Goal: Task Accomplishment & Management: Use online tool/utility

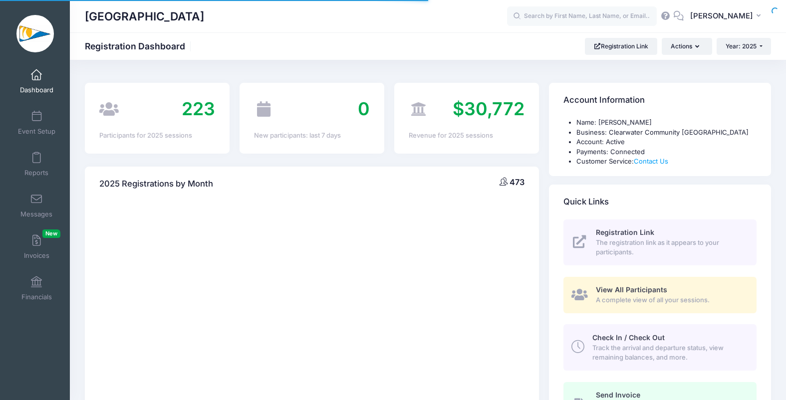
select select
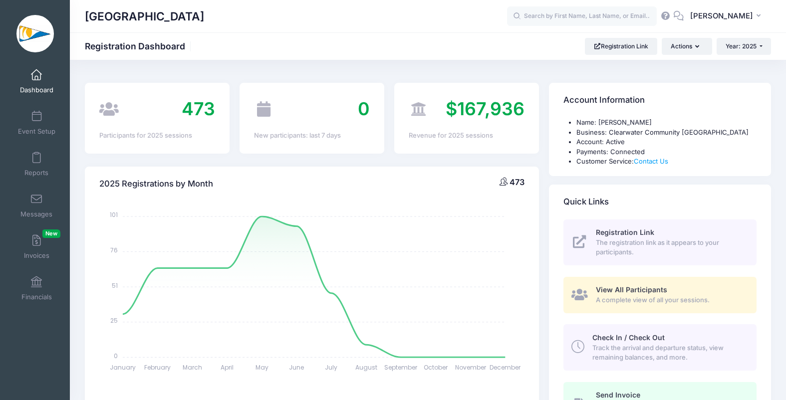
click at [34, 83] on link "Dashboard" at bounding box center [36, 81] width 47 height 35
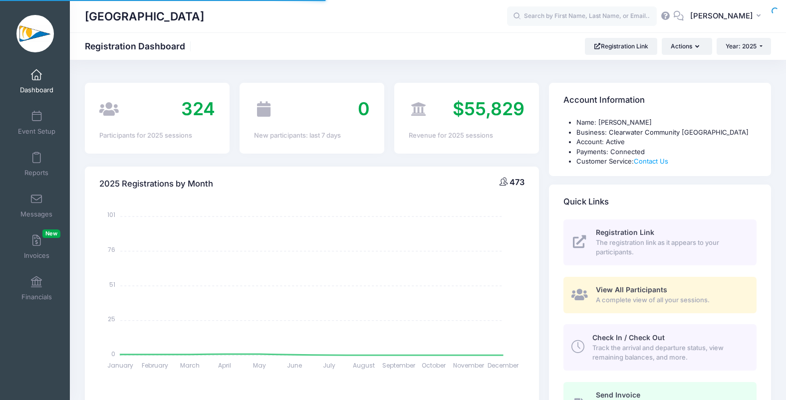
select select
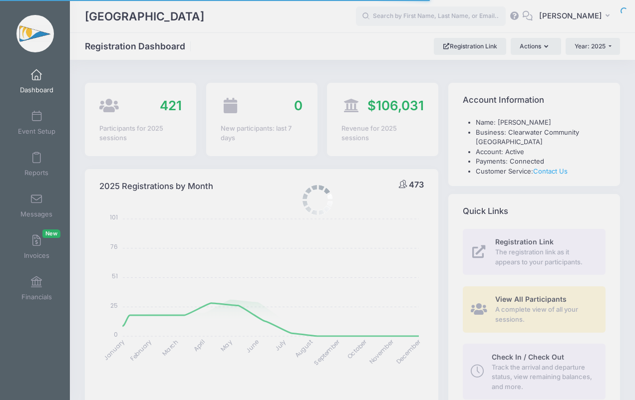
select select
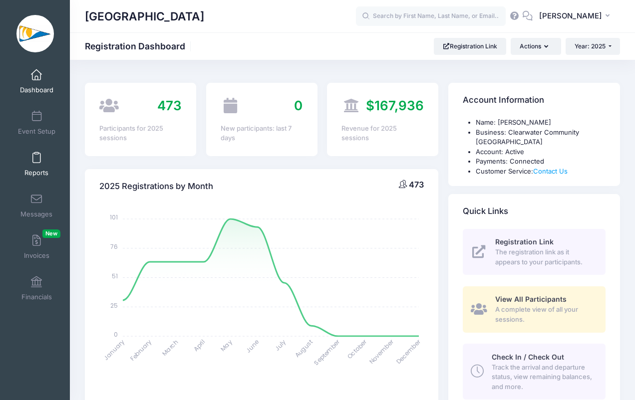
click at [36, 156] on span at bounding box center [36, 158] width 0 height 11
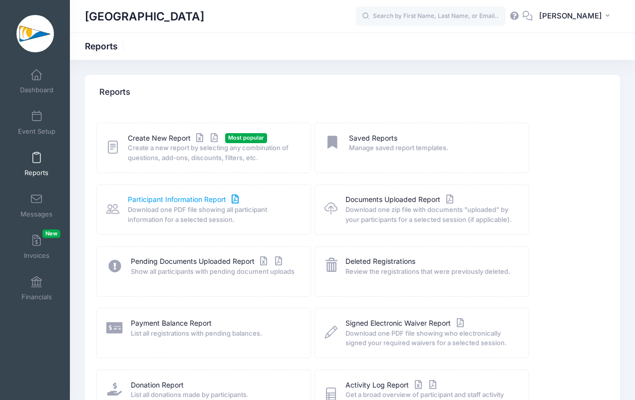
click at [159, 203] on link "Participant Information Report" at bounding box center [184, 200] width 113 height 10
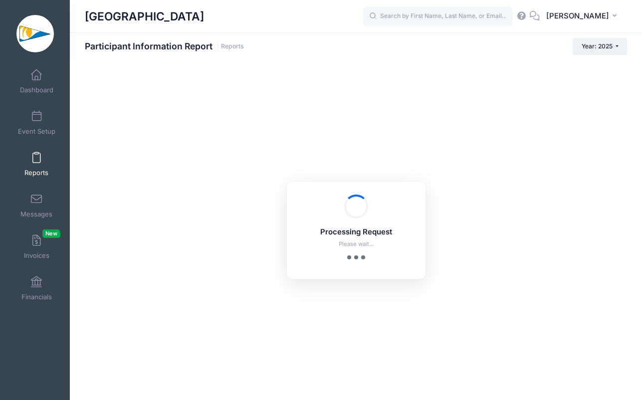
checkbox input "true"
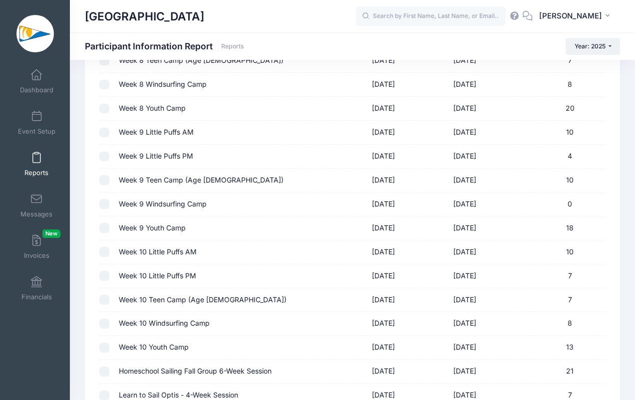
scroll to position [1126, 0]
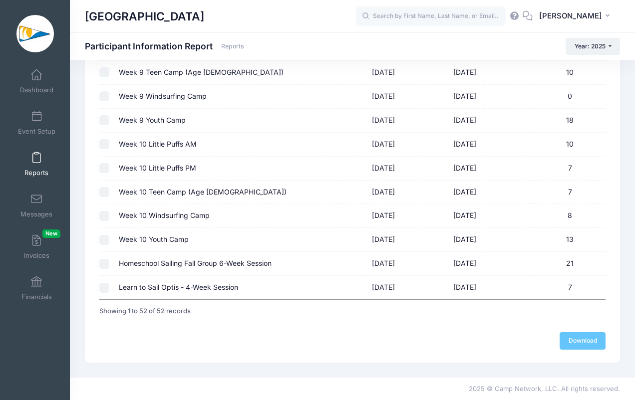
click at [222, 285] on td "Learn to Sail Optis - 4-Week Session" at bounding box center [240, 287] width 253 height 23
checkbox input "true"
click at [587, 341] on link "Download" at bounding box center [582, 340] width 46 height 17
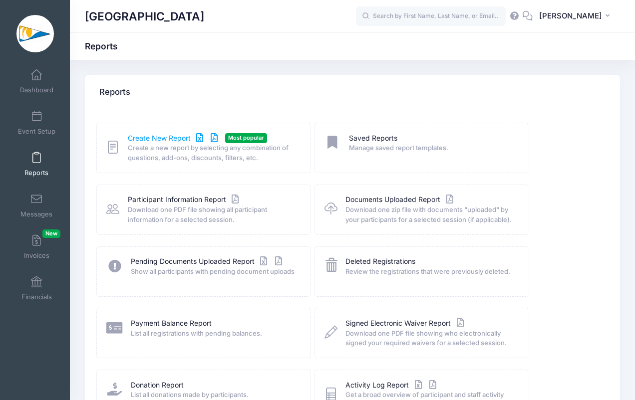
click at [157, 140] on link "Create New Report" at bounding box center [174, 138] width 93 height 10
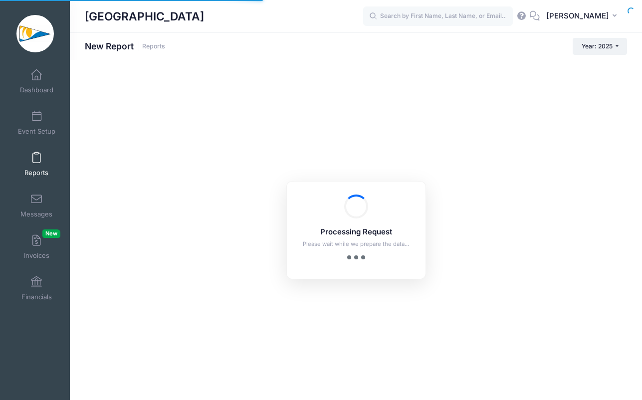
checkbox input "true"
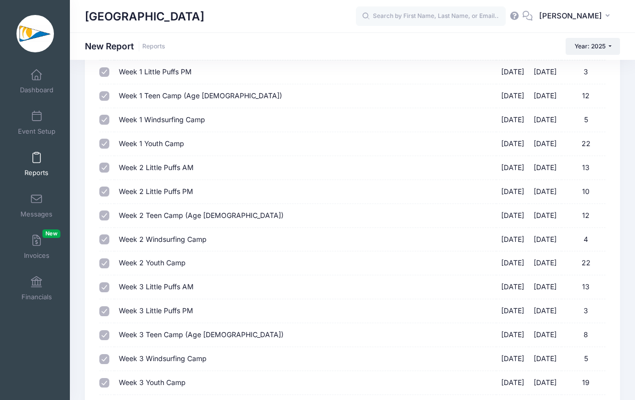
scroll to position [23, 0]
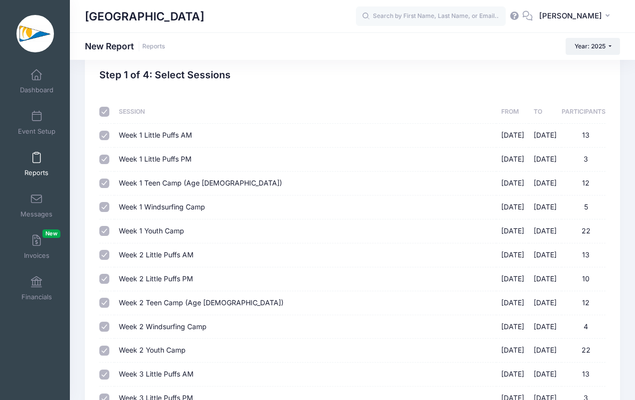
click at [106, 109] on input "checkbox" at bounding box center [104, 112] width 10 height 10
checkbox input "false"
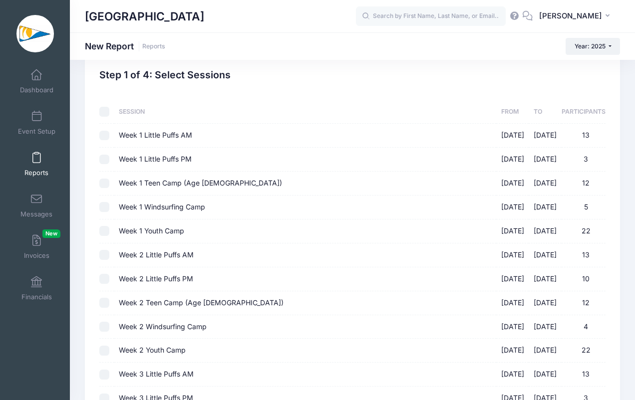
checkbox input "false"
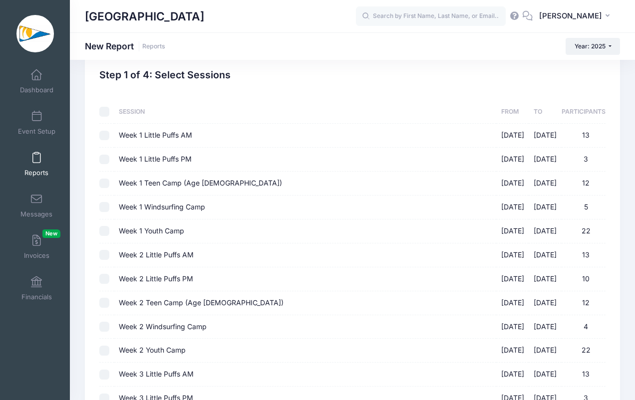
checkbox input "false"
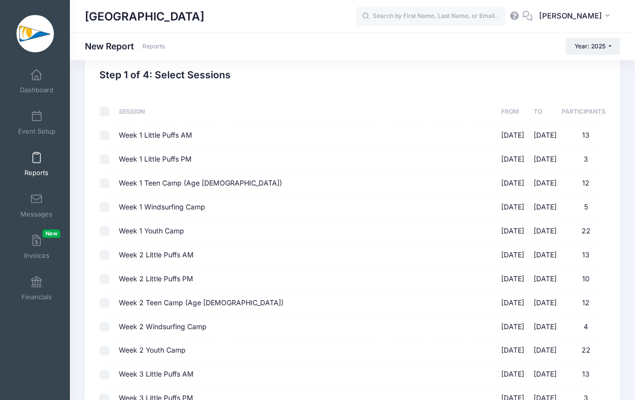
checkbox input "false"
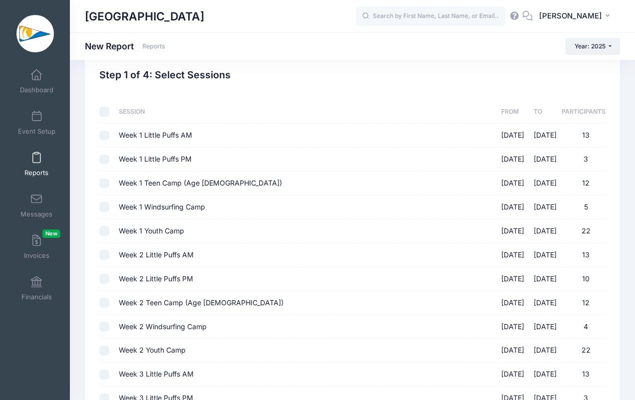
checkbox input "false"
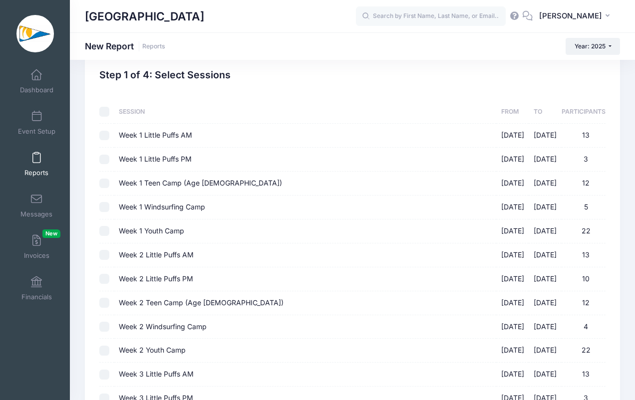
checkbox input "false"
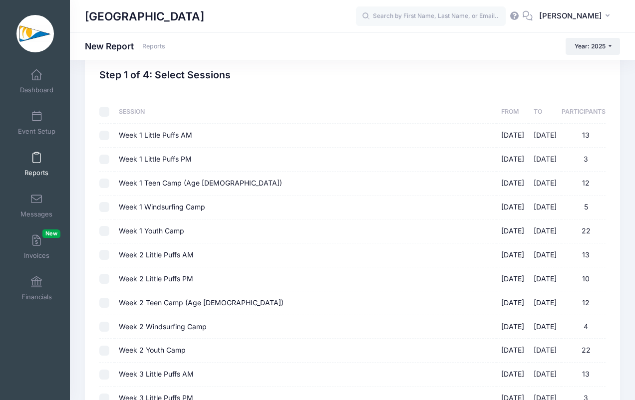
checkbox input "false"
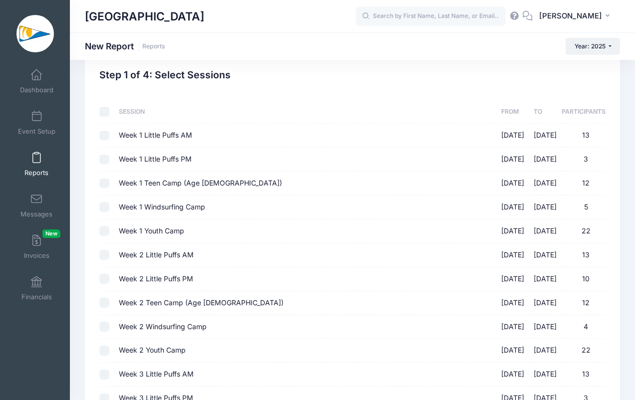
checkbox input "false"
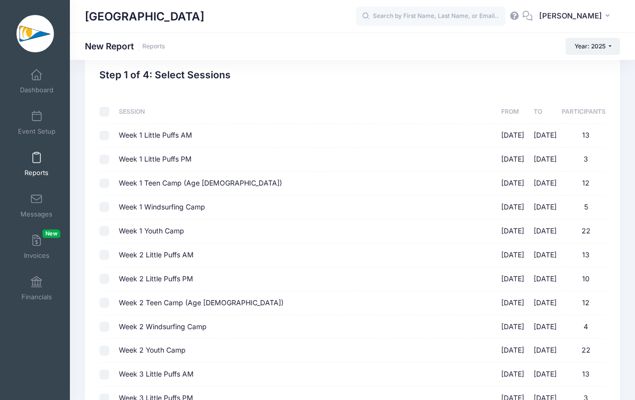
checkbox input "false"
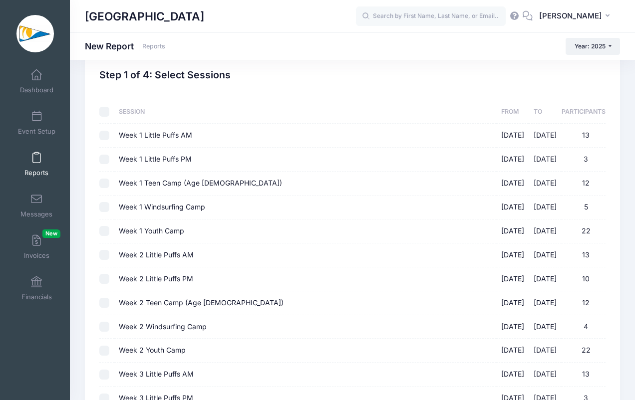
checkbox input "false"
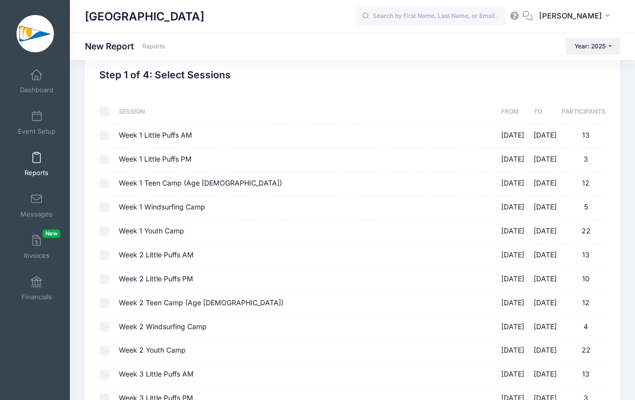
checkbox input "false"
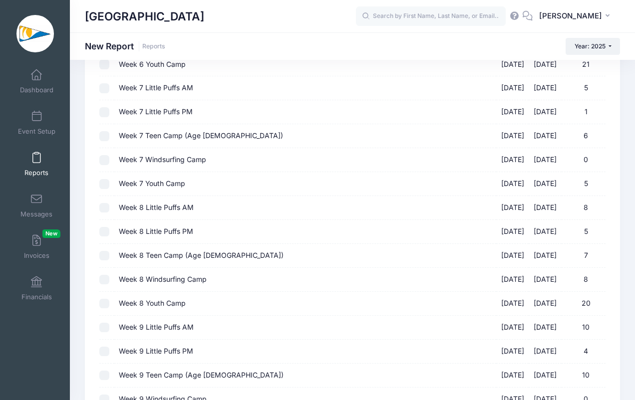
scroll to position [1091, 0]
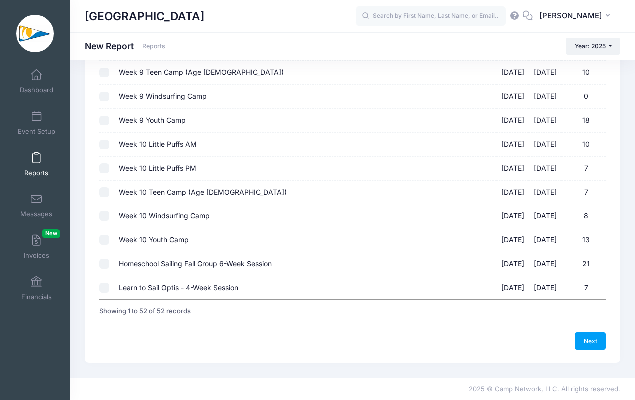
click at [104, 289] on input "Learn to Sail Optis - 4-Week Session 09/07/2025 - 09/28/2025 7" at bounding box center [104, 288] width 10 height 10
checkbox input "true"
click at [594, 341] on link "Next" at bounding box center [589, 340] width 31 height 17
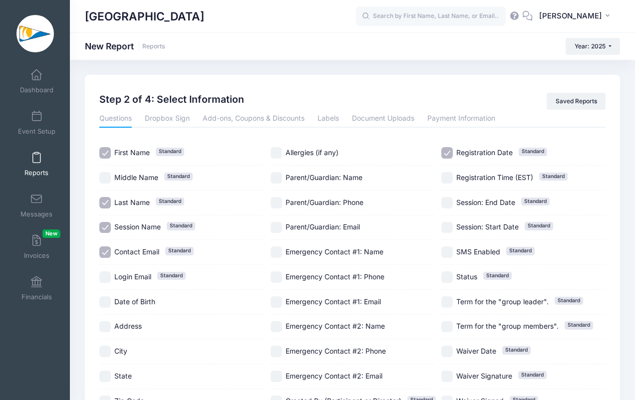
drag, startPoint x: 104, startPoint y: 230, endPoint x: 84, endPoint y: 240, distance: 22.8
click at [84, 240] on div "Previous Next Step 2 of 4: Select Information 1 Select Sessions 2 Select Inform…" at bounding box center [352, 277] width 545 height 404
click at [107, 228] on input "Session Name Standard" at bounding box center [104, 227] width 11 height 11
checkbox input "false"
click at [441, 150] on div "First Name Standard Middle Name Standard Last Name Standard Session Name Standa…" at bounding box center [352, 290] width 506 height 298
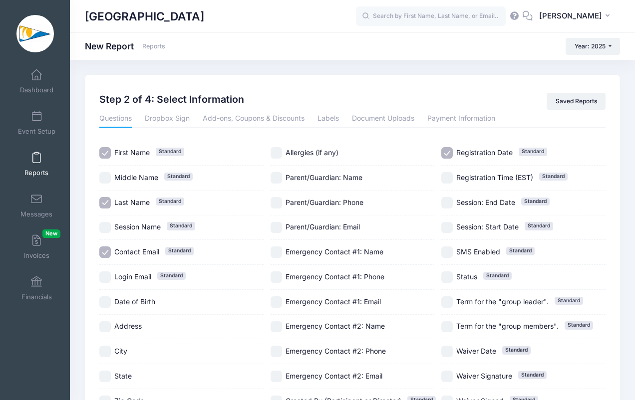
click at [445, 153] on input "Registration Date Standard" at bounding box center [446, 152] width 11 height 11
checkbox input "false"
click at [280, 178] on input "Parent/Guardian: Name" at bounding box center [275, 177] width 11 height 11
checkbox input "true"
click at [278, 208] on input "Parent/Guardian: Phone" at bounding box center [275, 202] width 11 height 11
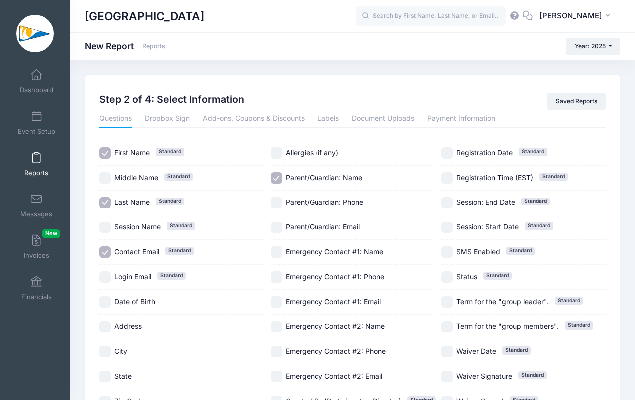
checkbox input "true"
click at [279, 227] on input "Parent/Guardian: Email" at bounding box center [275, 227] width 11 height 11
checkbox input "false"
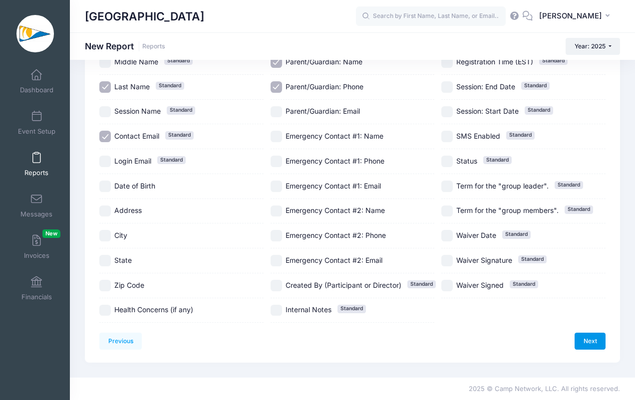
click at [597, 341] on link "Next" at bounding box center [589, 341] width 31 height 17
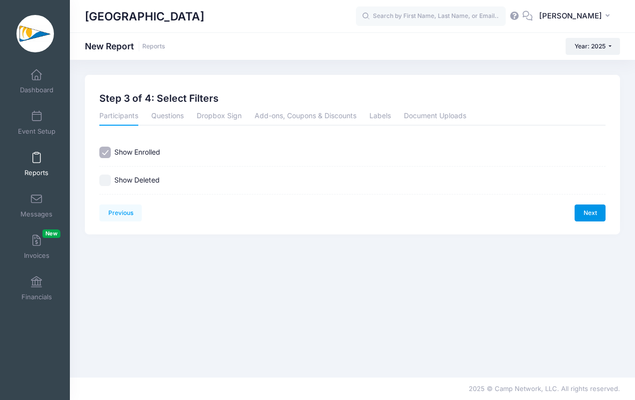
scroll to position [0, 0]
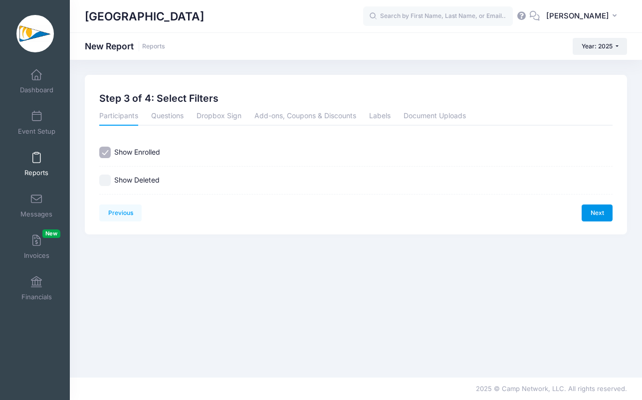
click at [601, 206] on link "Next" at bounding box center [597, 213] width 31 height 17
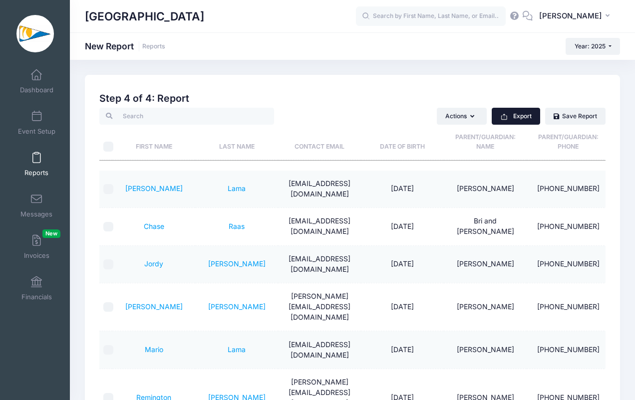
click at [520, 113] on button "Export" at bounding box center [516, 116] width 48 height 17
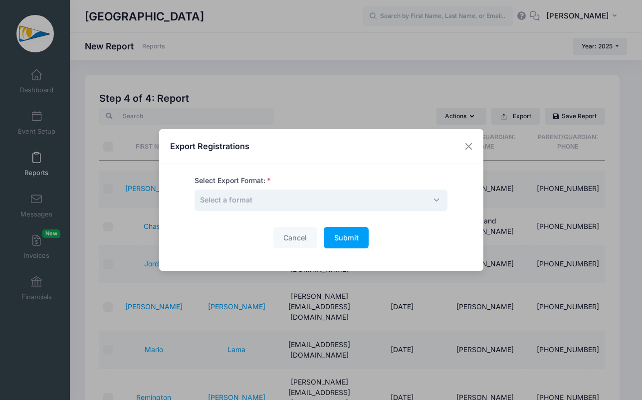
click at [320, 200] on span "Select a format" at bounding box center [321, 200] width 253 height 21
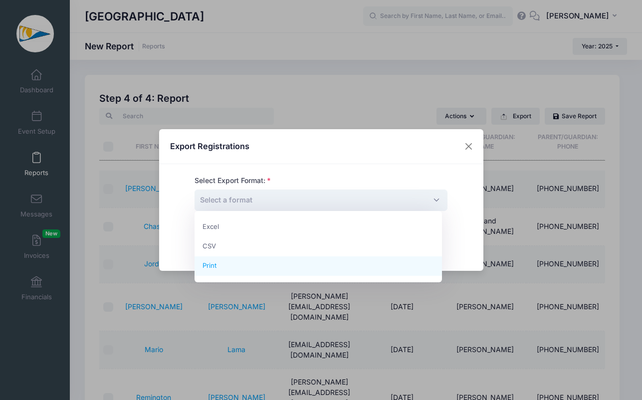
select select "print"
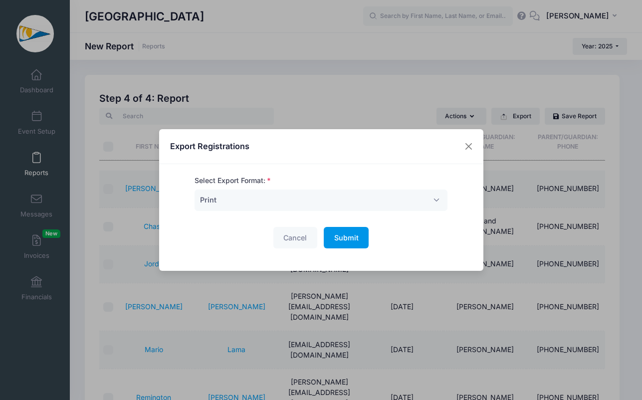
click at [346, 238] on span "Submit" at bounding box center [346, 238] width 24 height 8
